Goal: Transaction & Acquisition: Purchase product/service

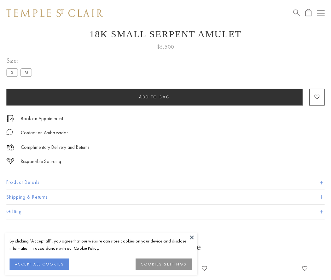
scroll to position [21, 0]
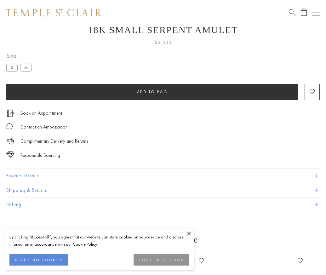
click at [152, 92] on span "Add to bag" at bounding box center [152, 91] width 31 height 5
